Goal: Find specific page/section: Find specific page/section

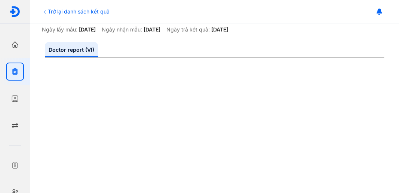
scroll to position [75, 0]
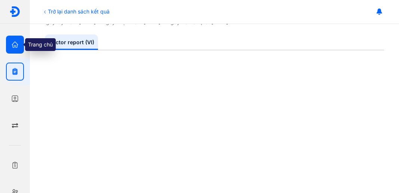
click at [13, 46] on icon "button" at bounding box center [14, 44] width 7 height 7
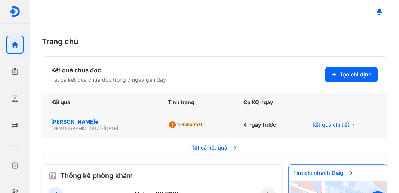
click at [75, 121] on div "LÊ MINH ĐĂNG" at bounding box center [100, 121] width 99 height 7
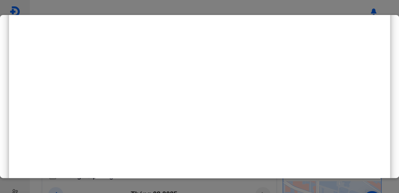
scroll to position [349, 0]
